Goal: Navigation & Orientation: Find specific page/section

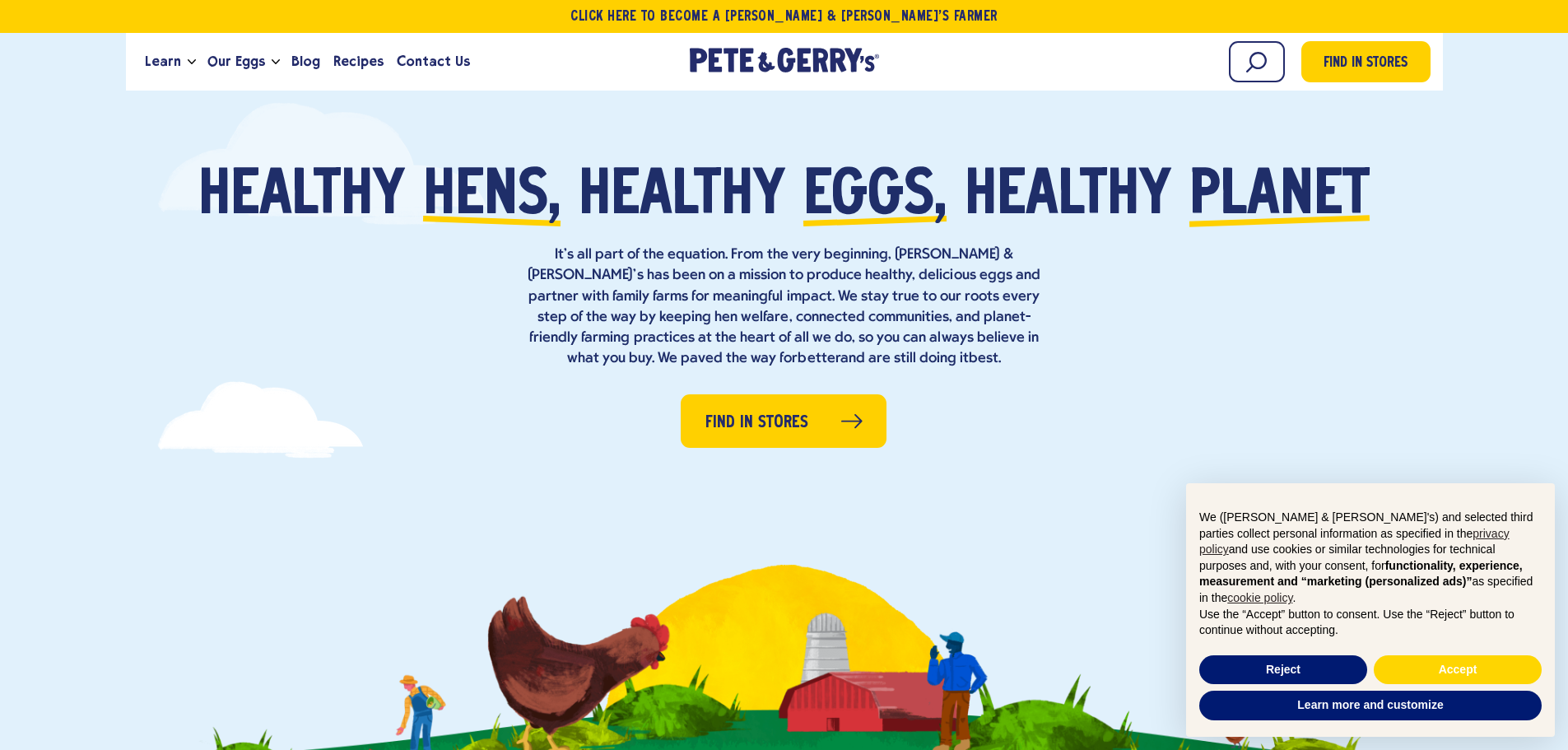
scroll to position [82, 0]
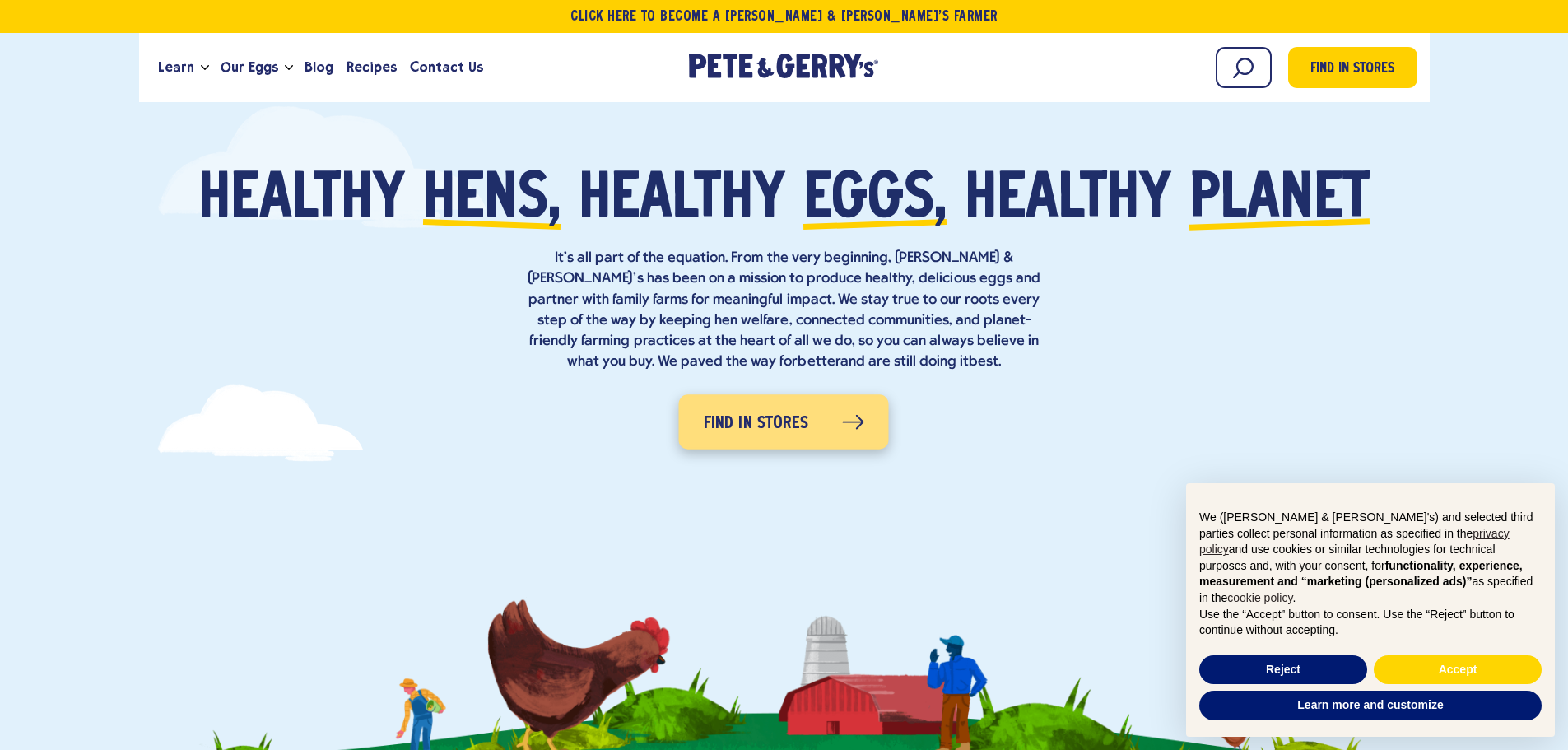
click at [818, 427] on link "Find in Stores" at bounding box center [784, 422] width 210 height 54
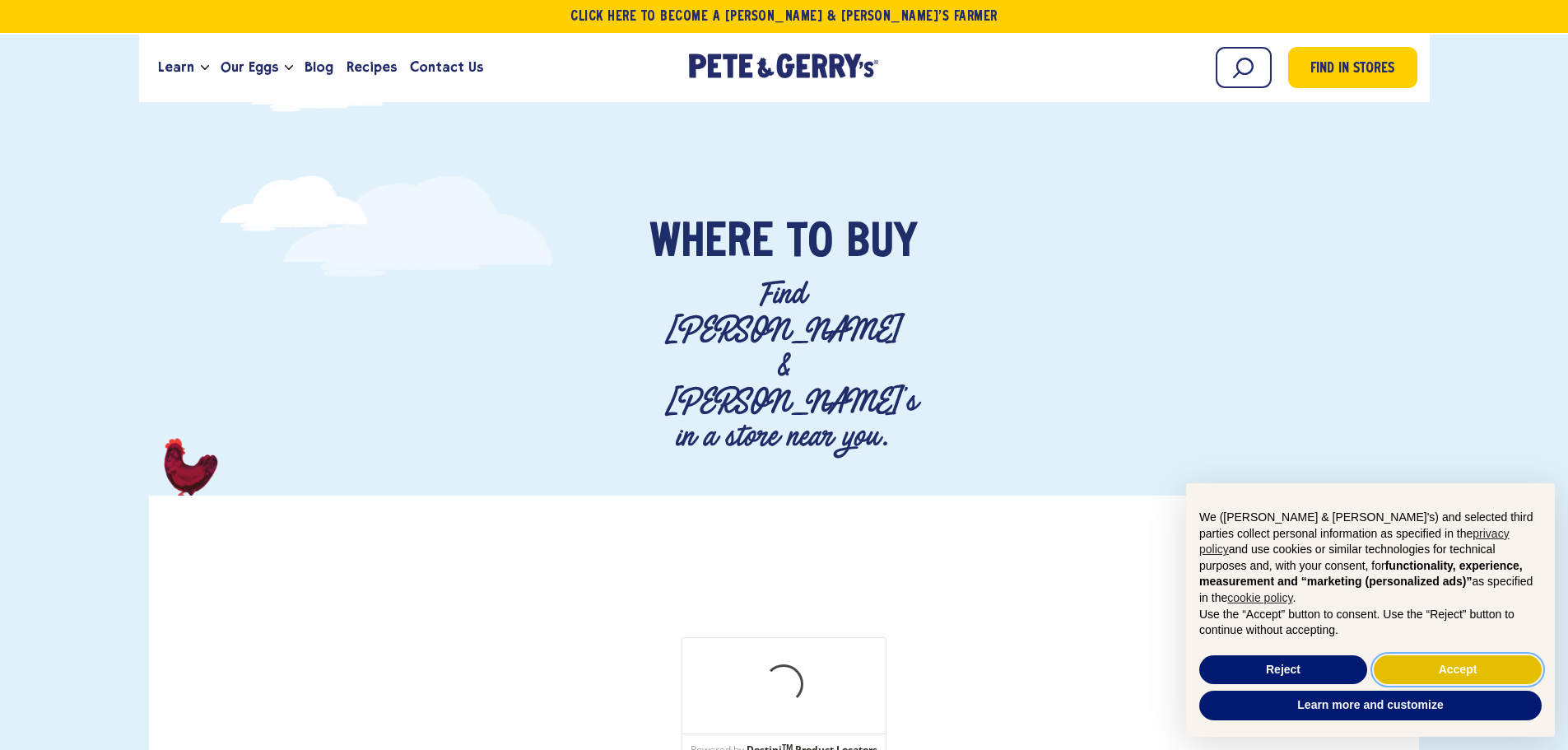
click at [1473, 668] on button "Accept" at bounding box center [1457, 670] width 168 height 30
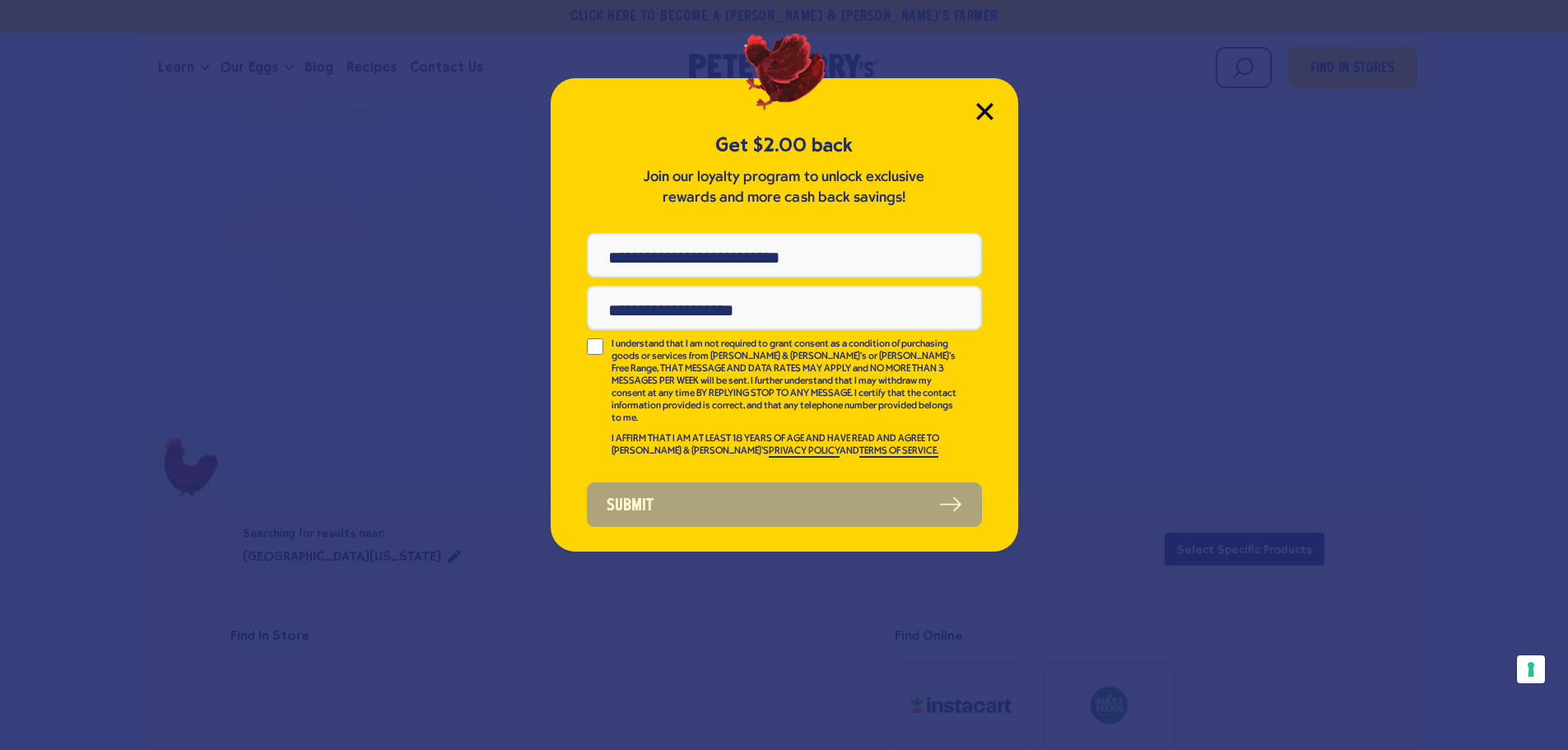
click at [984, 109] on icon "Close Modal" at bounding box center [984, 110] width 15 height 15
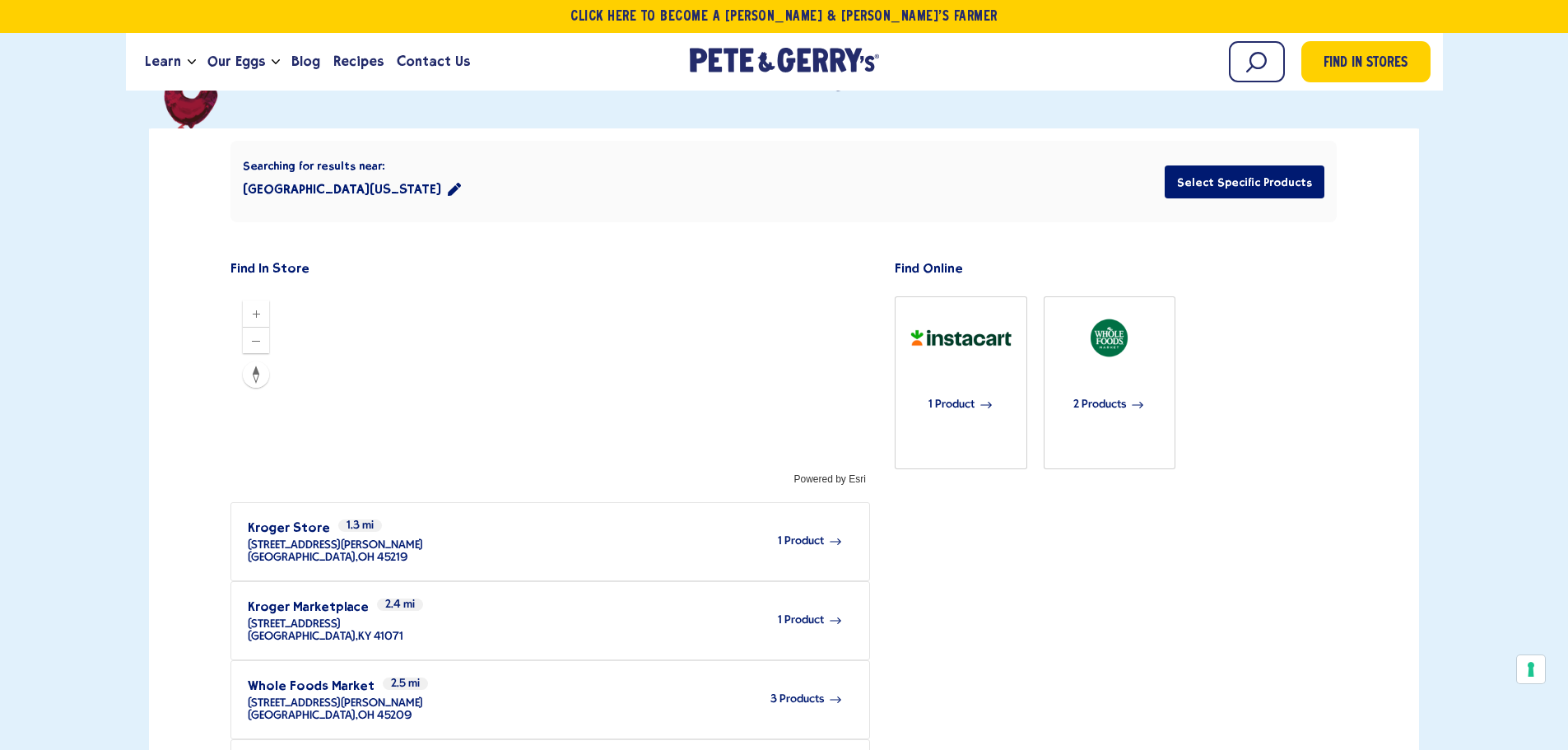
scroll to position [412, 0]
